Goal: Task Accomplishment & Management: Use online tool/utility

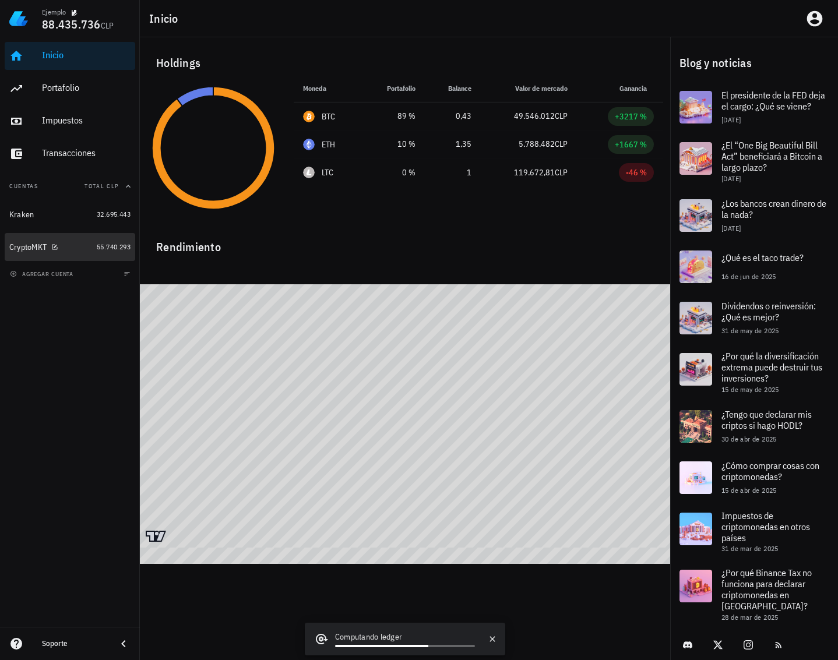
click at [71, 247] on div "CryptoMKT" at bounding box center [50, 247] width 83 height 11
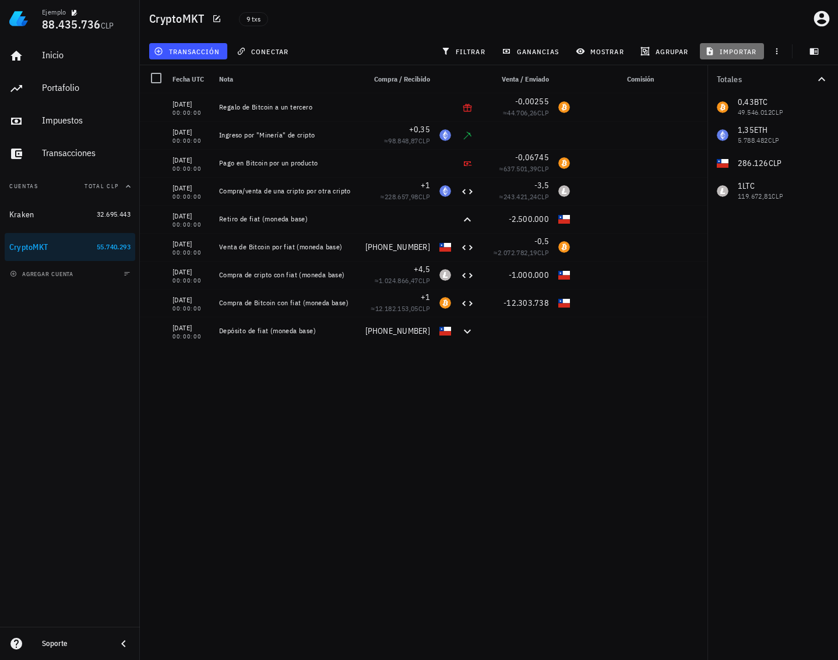
click at [722, 51] on span "importar" at bounding box center [732, 51] width 50 height 9
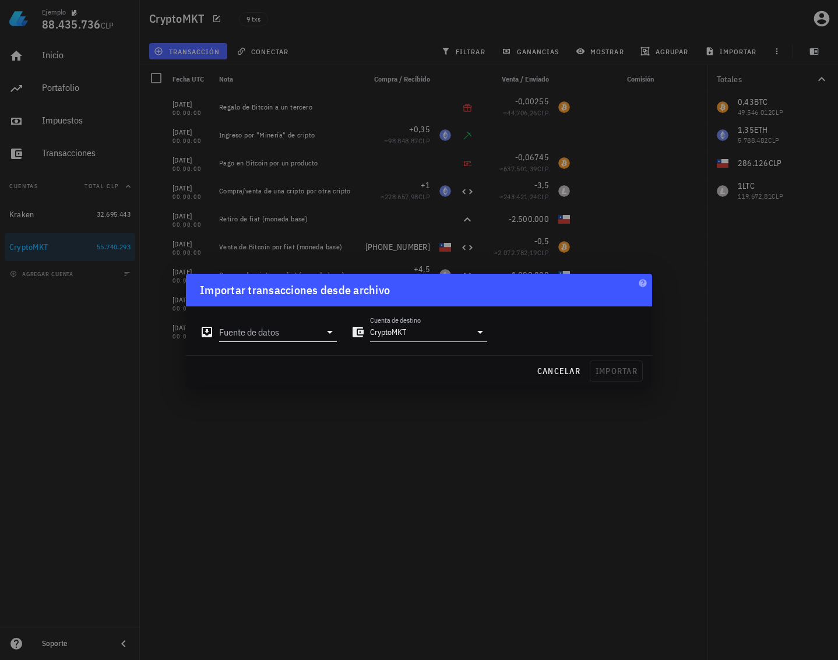
click at [298, 333] on input "Fuente de datos" at bounding box center [269, 332] width 101 height 19
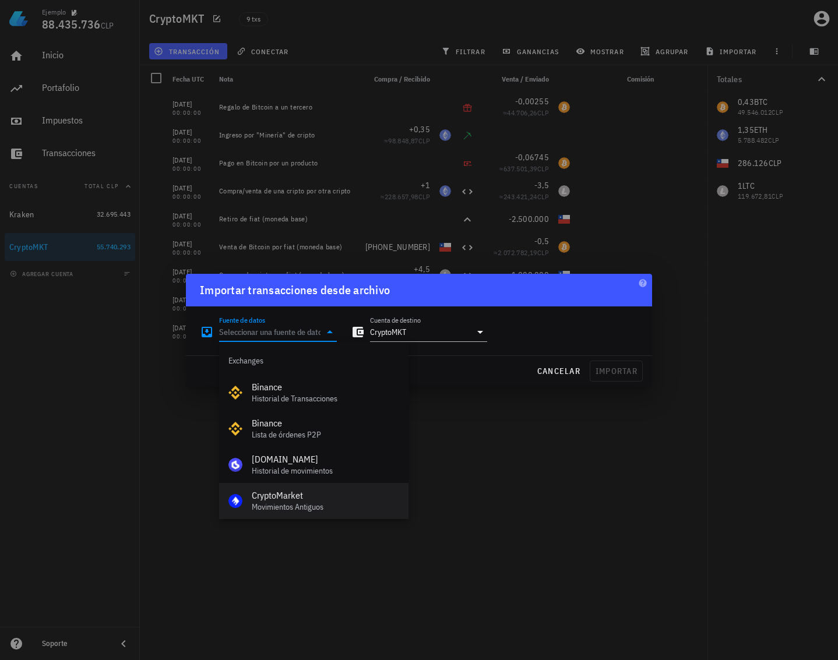
click at [315, 492] on div "CryptoMarket" at bounding box center [325, 495] width 147 height 11
type input "CryptoMarket (Antiguos)"
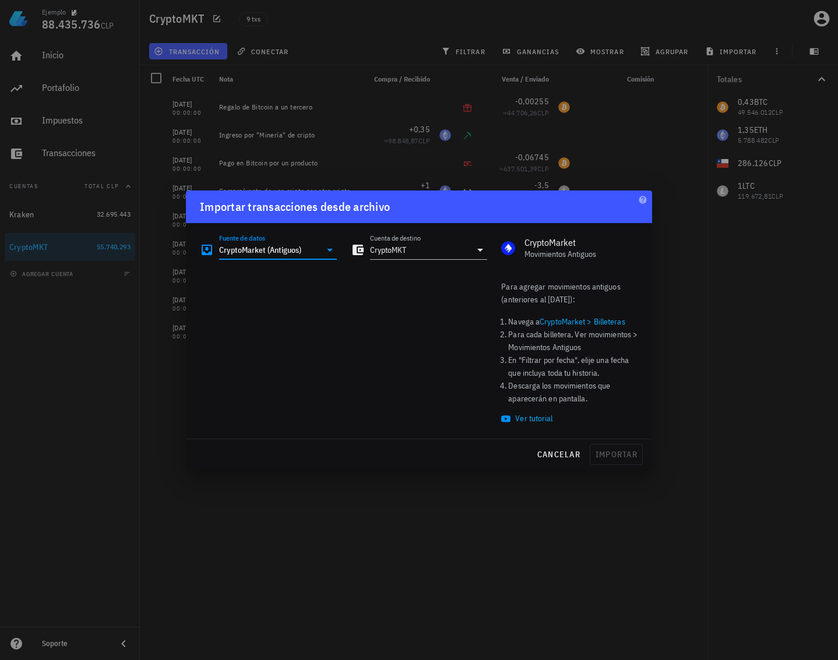
click at [332, 307] on div at bounding box center [343, 352] width 301 height 159
click at [332, 253] on icon at bounding box center [330, 250] width 14 height 14
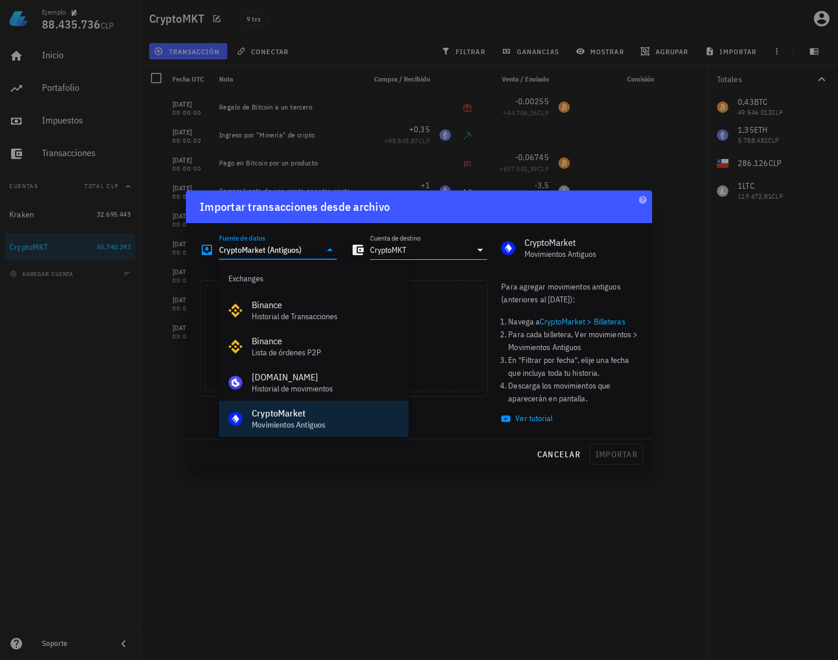
click at [584, 391] on li "Descarga los movimientos que aparecerán en pantalla." at bounding box center [573, 392] width 130 height 26
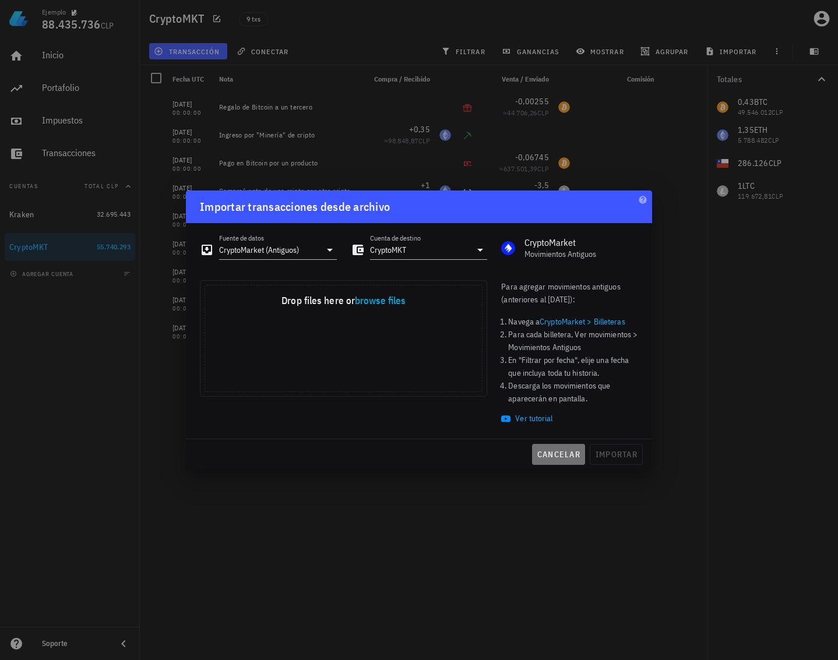
click at [567, 457] on span "cancelar" at bounding box center [559, 454] width 44 height 10
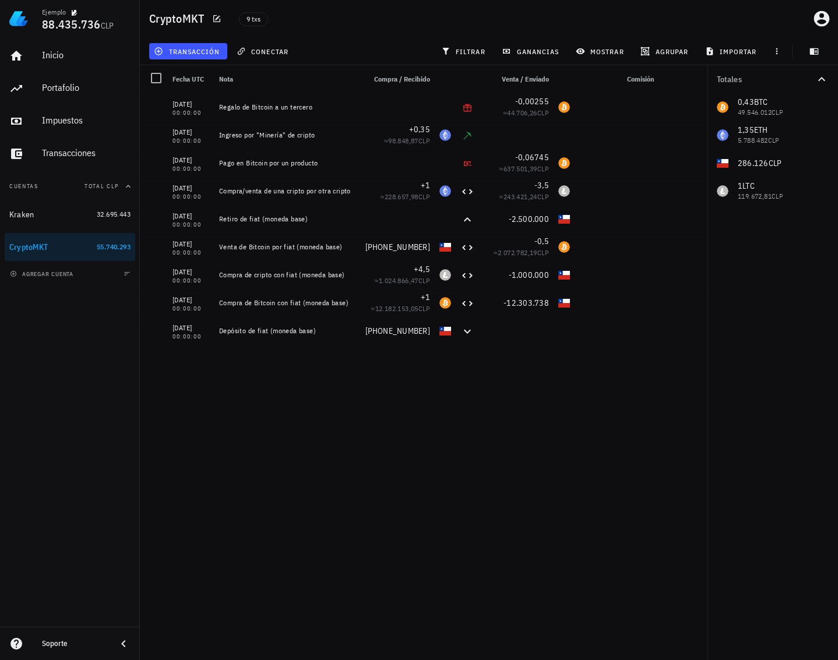
drag, startPoint x: 483, startPoint y: 456, endPoint x: 489, endPoint y: 446, distance: 11.8
click at [489, 446] on div "[DATE] 00:00:00 Regalo de Bitcoin a un tercero -0,00255 ≈ 44.706,26 CLP [DATE] …" at bounding box center [424, 372] width 568 height 558
